Goal: Task Accomplishment & Management: Manage account settings

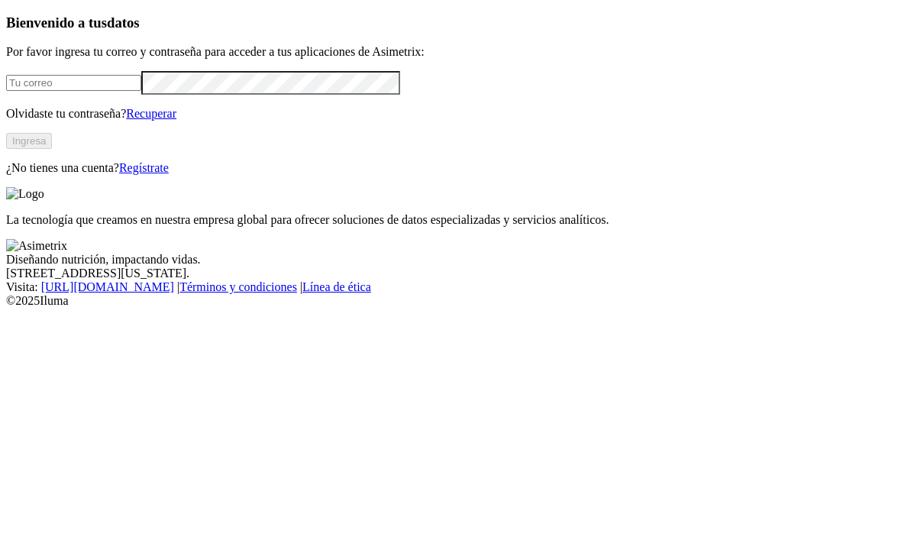
scroll to position [1, 0]
type input "[EMAIL_ADDRESS][DOMAIN_NAME]"
click input "submit" at bounding box center [0, 0] width 0 height 0
type input "[EMAIL_ADDRESS][DOMAIN_NAME]"
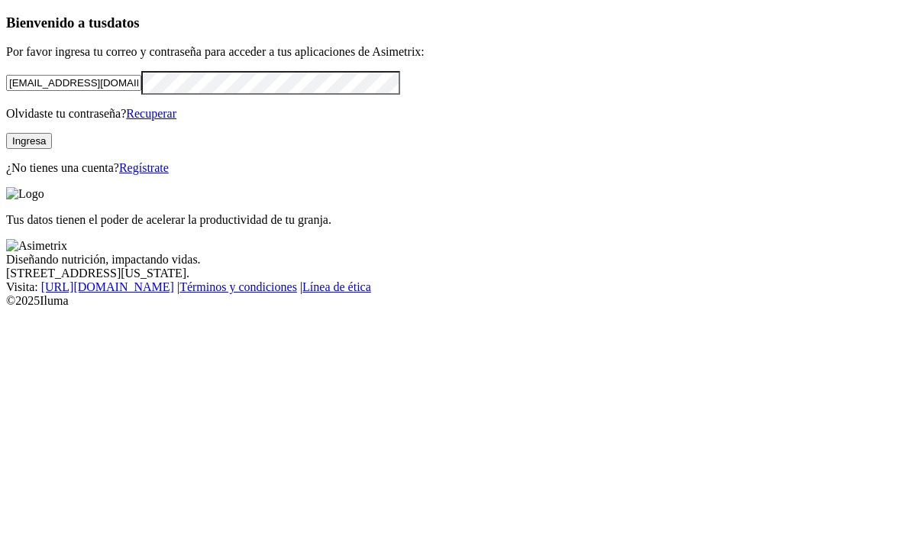
click at [52, 149] on button "Ingresa" at bounding box center [29, 141] width 46 height 16
type input "[EMAIL_ADDRESS][DOMAIN_NAME]"
click at [52, 149] on button "Ingresa" at bounding box center [29, 141] width 46 height 16
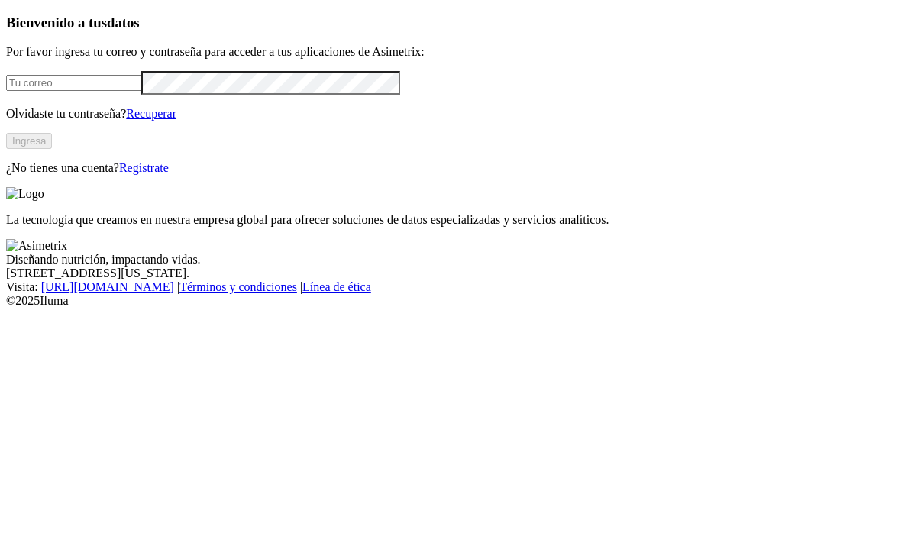
type input "[EMAIL_ADDRESS][DOMAIN_NAME]"
click at [52, 149] on button "Ingresa" at bounding box center [29, 141] width 46 height 16
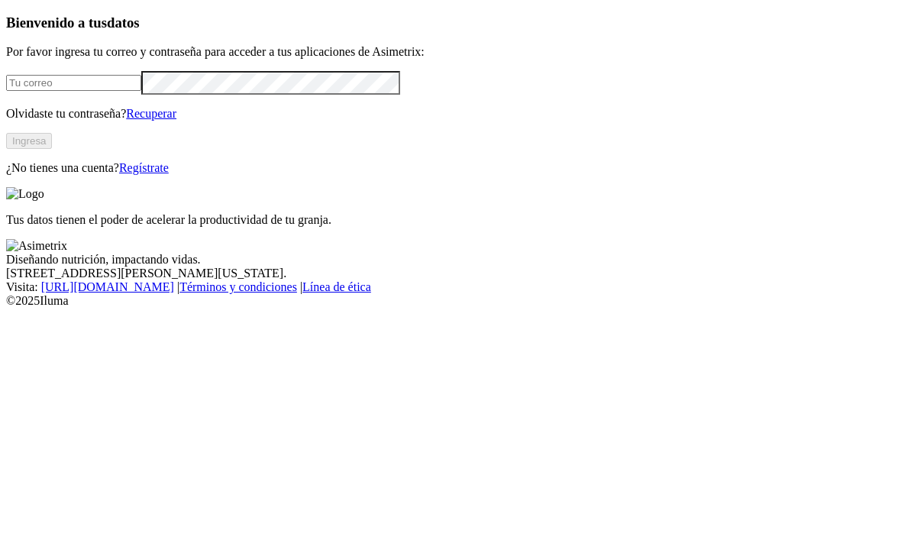
type input "[EMAIL_ADDRESS][DOMAIN_NAME]"
click at [332, 111] on div "Bienvenido a tus datos Por favor ingresa tu correo y contraseña para acceder a …" at bounding box center [461, 95] width 911 height 160
click at [52, 149] on button "Ingresa" at bounding box center [29, 141] width 46 height 16
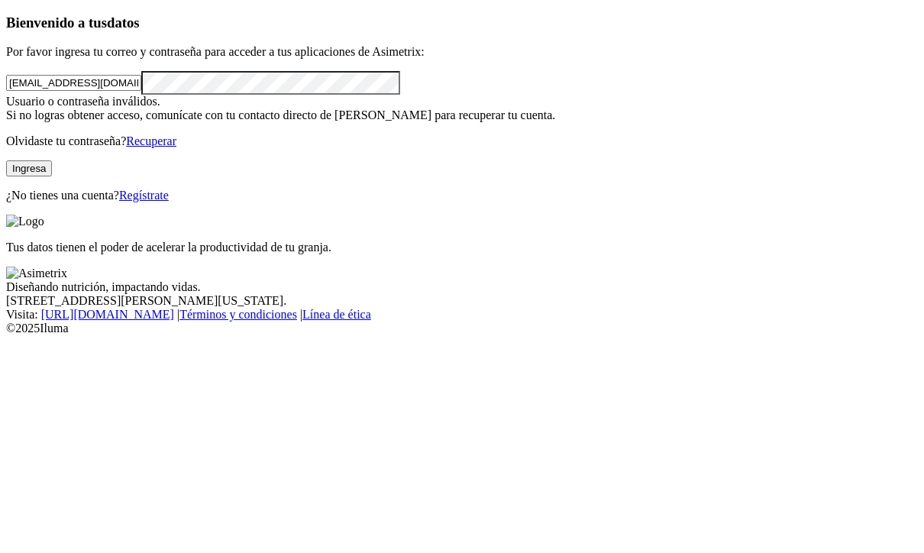
click at [176, 147] on link "Recuperar" at bounding box center [151, 140] width 50 height 13
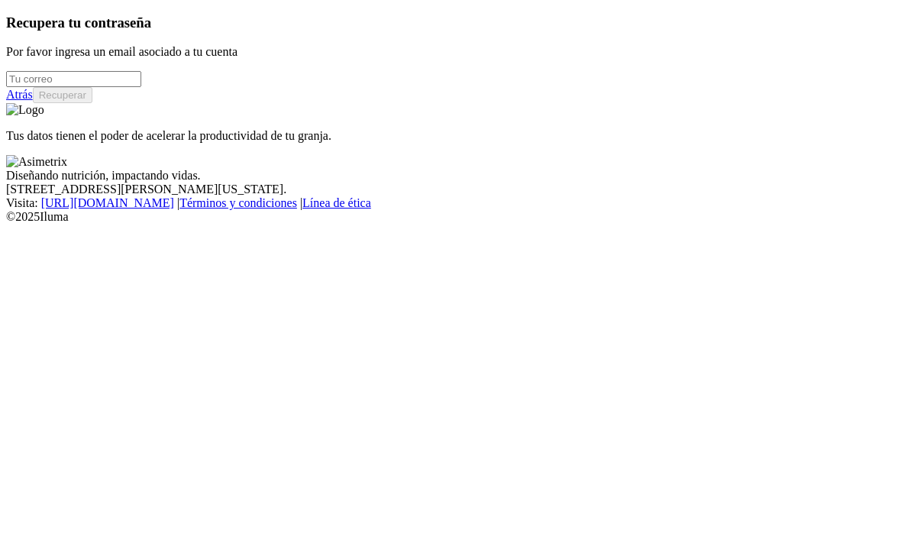
click at [141, 87] on input "email" at bounding box center [73, 79] width 135 height 16
type input "jgarc"
type input "[EMAIL_ADDRESS][DOMAIN_NAME]"
click at [92, 103] on button "Recuperar" at bounding box center [63, 95] width 60 height 16
